Goal: Task Accomplishment & Management: Use online tool/utility

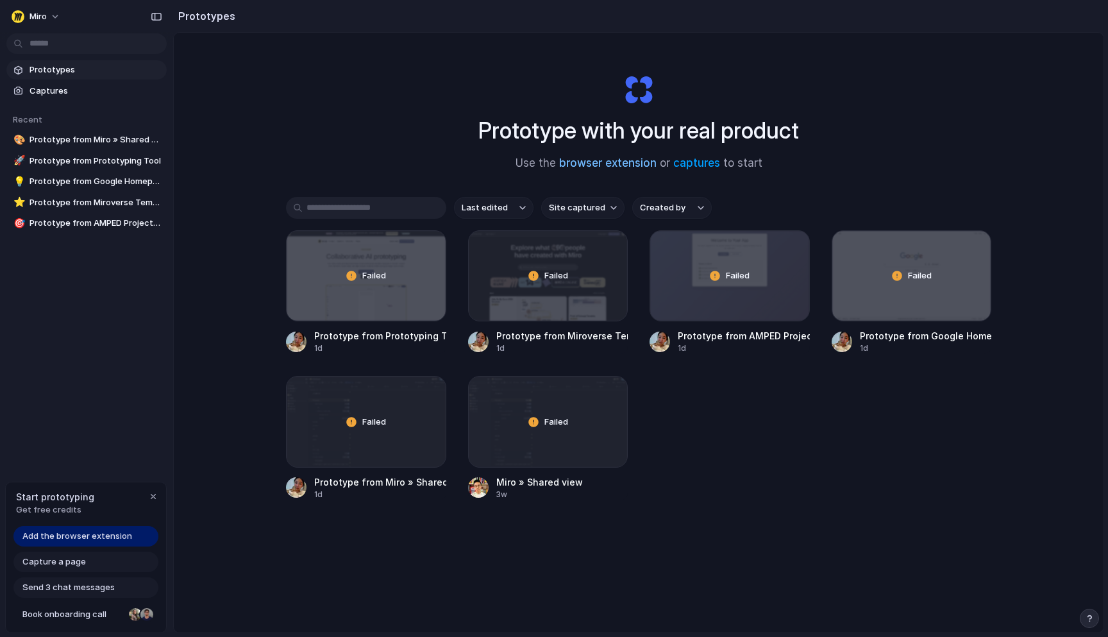
click at [599, 164] on link "browser extension" at bounding box center [607, 162] width 97 height 13
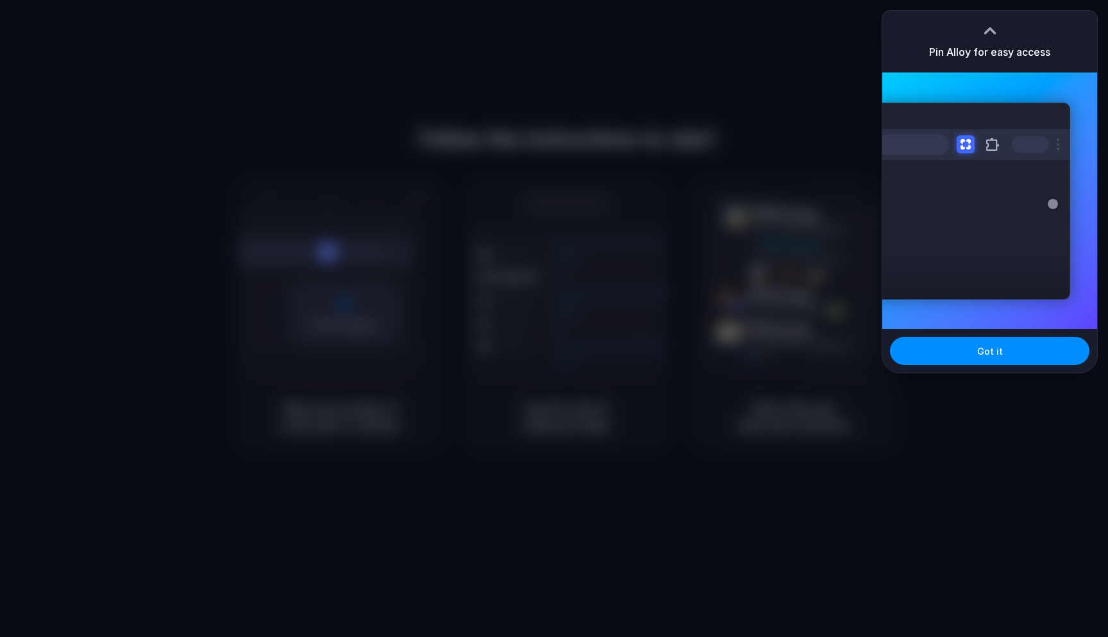
click at [813, 58] on div at bounding box center [554, 318] width 1108 height 637
click at [818, 61] on div at bounding box center [554, 318] width 1108 height 637
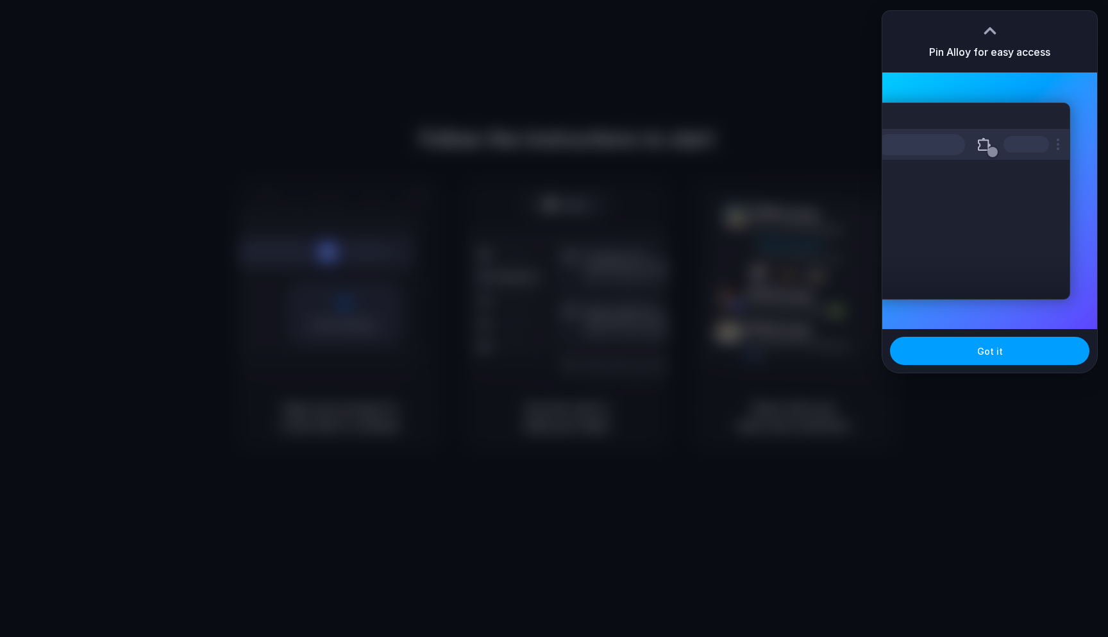
click at [933, 346] on button "Got it" at bounding box center [989, 351] width 199 height 28
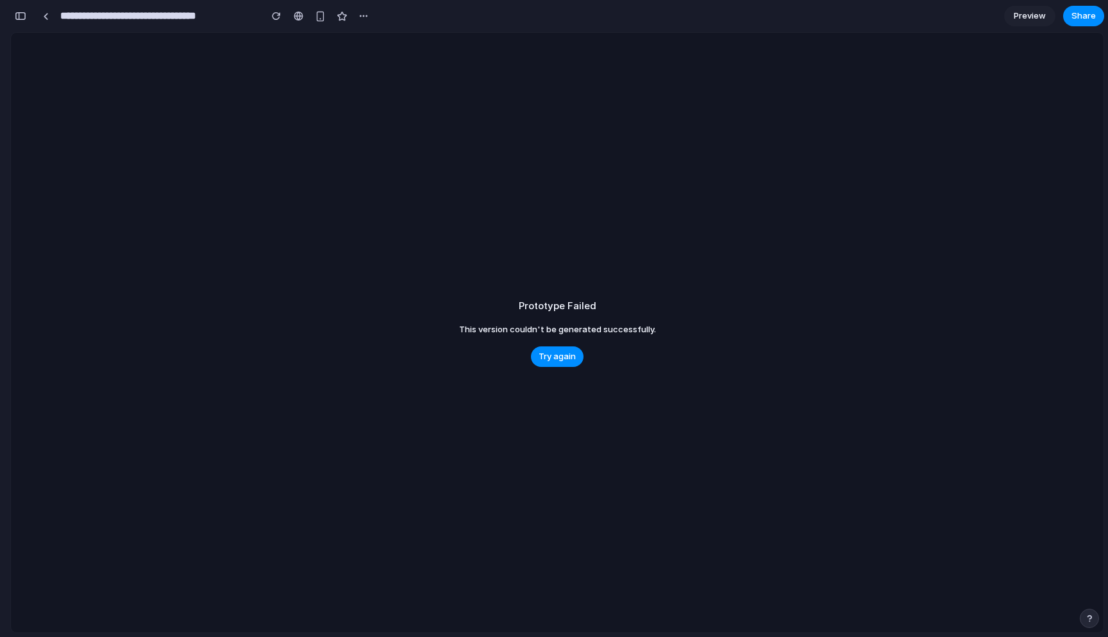
scroll to position [0, 12]
click at [550, 362] on span "Try again" at bounding box center [557, 356] width 37 height 13
click at [46, 17] on div at bounding box center [46, 16] width 6 height 7
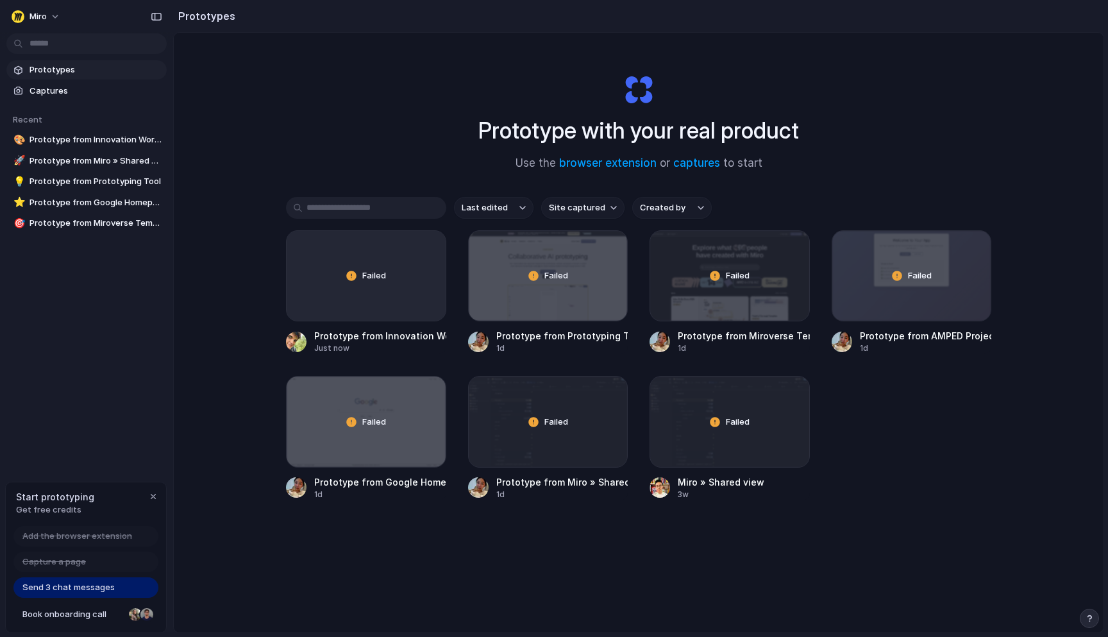
click at [276, 85] on div "Prototype with your real product Use the browser extension or captures to start…" at bounding box center [639, 367] width 930 height 668
